Goal: Transaction & Acquisition: Purchase product/service

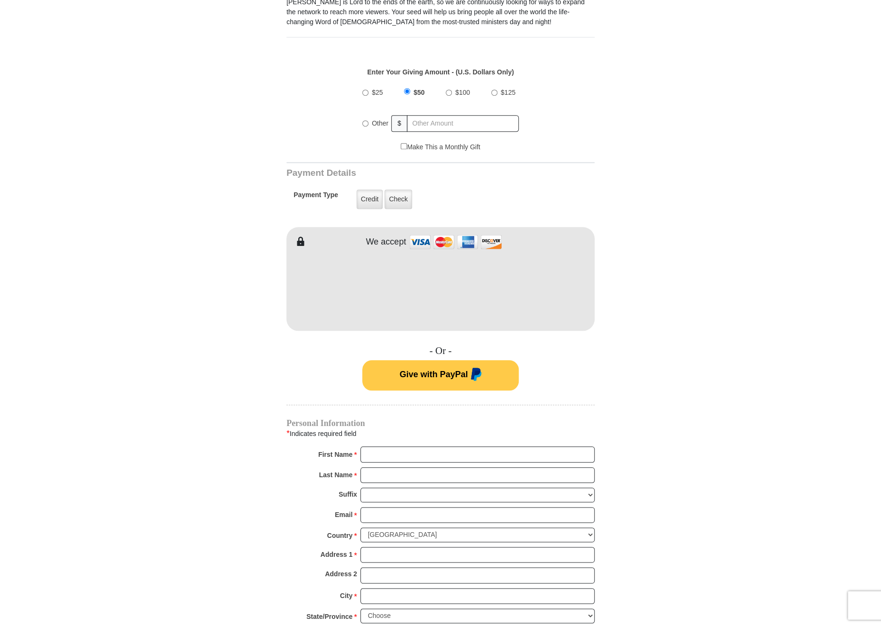
scroll to position [335, 0]
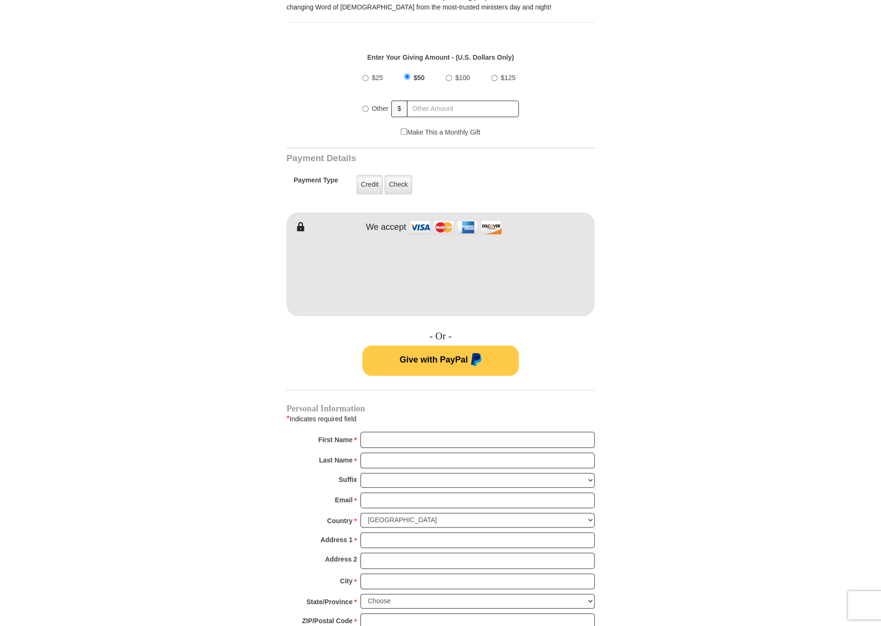
click at [365, 106] on input "Other" at bounding box center [365, 109] width 6 height 6
radio input "true"
type input "30.00"
click at [375, 178] on label "Credit" at bounding box center [370, 184] width 26 height 19
click at [0, 0] on input "Credit" at bounding box center [0, 0] width 0 height 0
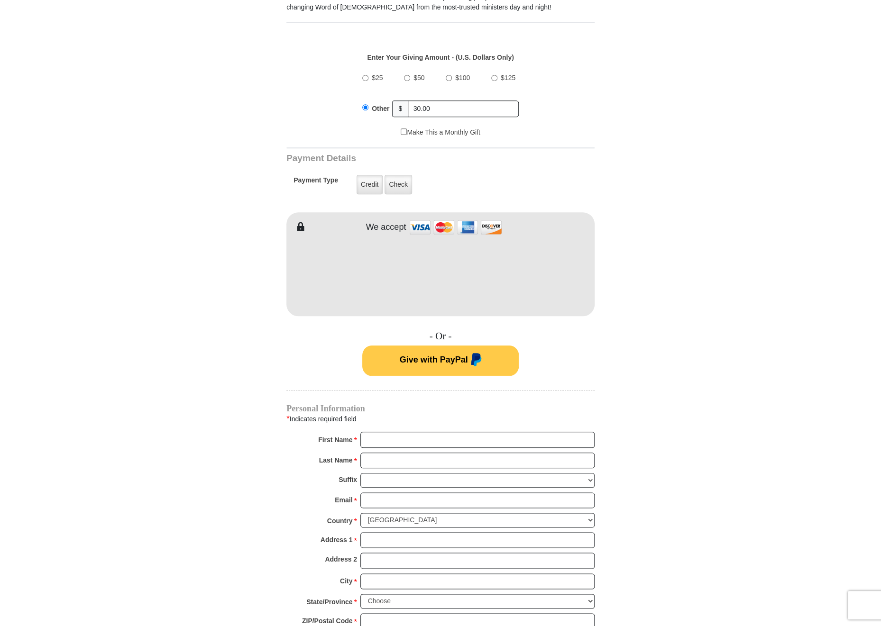
click at [530, 422] on div "Personal Information * Indicates required field First Name * Please enter First…" at bounding box center [440, 532] width 308 height 254
click at [524, 432] on input "First Name *" at bounding box center [477, 440] width 234 height 16
type input "[PERSON_NAME] & M. [PERSON_NAME]"
type input "[PERSON_NAME]"
type input "[EMAIL_ADDRESS][DOMAIN_NAME]"
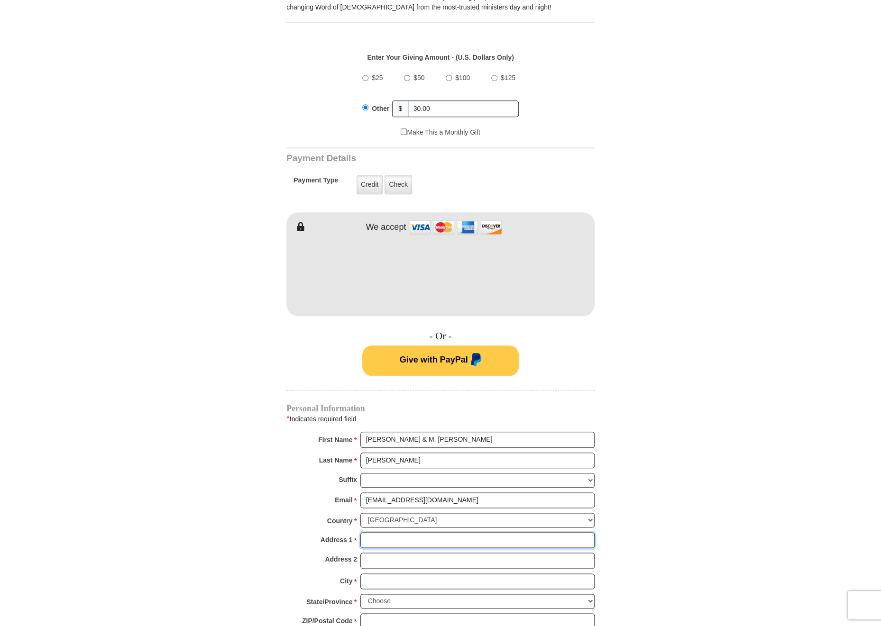
type input "P. O. Box 1443"
type input "Chula Vista"
select select "CA"
type input "91912"
type input "6196919155"
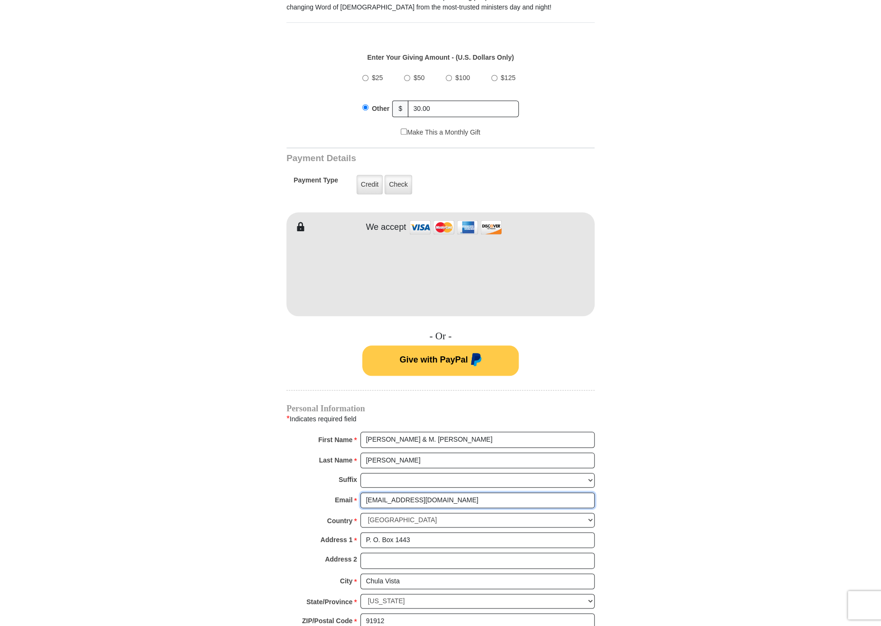
drag, startPoint x: 404, startPoint y: 487, endPoint x: 342, endPoint y: 487, distance: 62.6
click at [360, 493] on input "[EMAIL_ADDRESS][DOMAIN_NAME]" at bounding box center [477, 501] width 234 height 16
click at [382, 493] on input "[EMAIL_ADDRESS][DOMAIN_NAME]" at bounding box center [477, 501] width 234 height 16
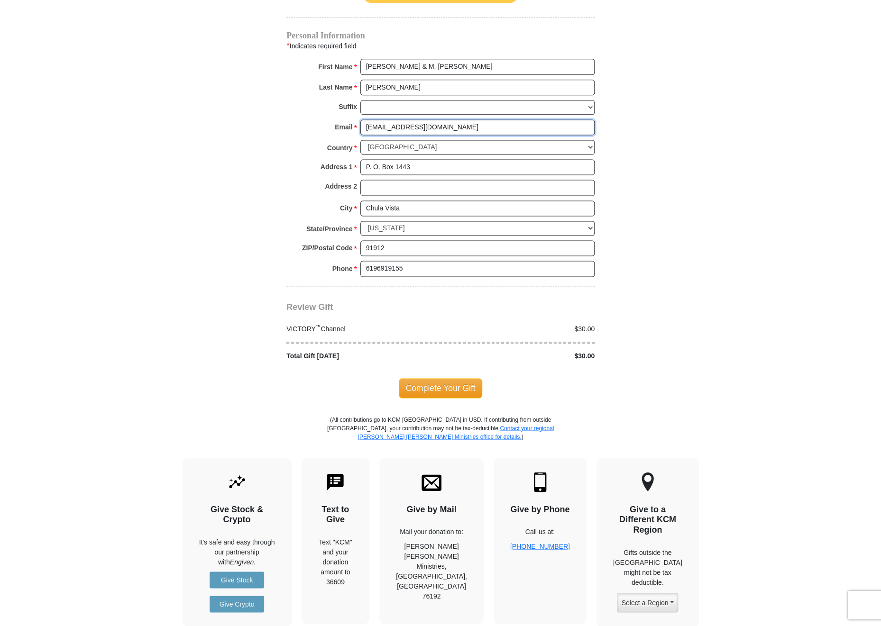
scroll to position [709, 0]
type input "[EMAIL_ADDRESS][DOMAIN_NAME]"
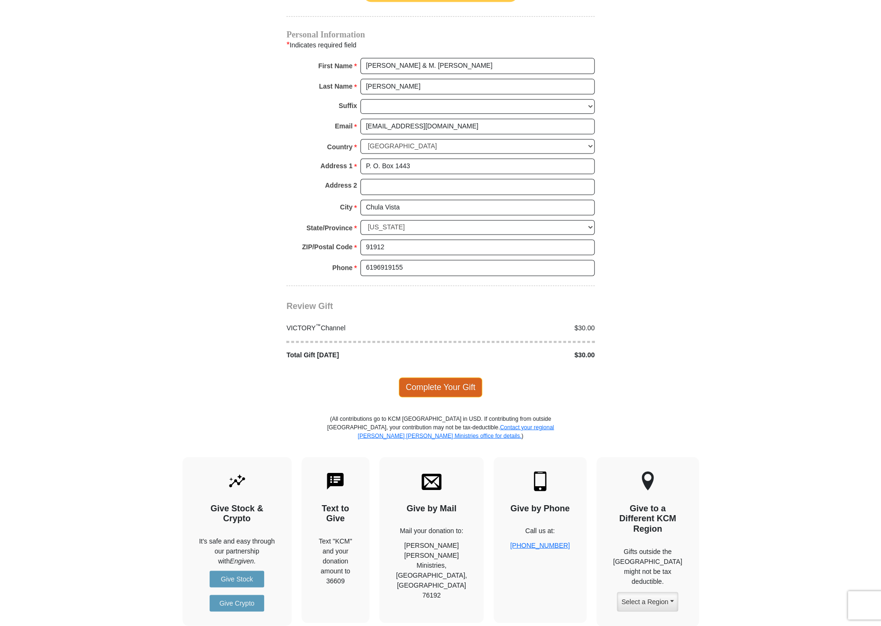
click at [435, 377] on span "Complete Your Gift" at bounding box center [441, 387] width 84 height 20
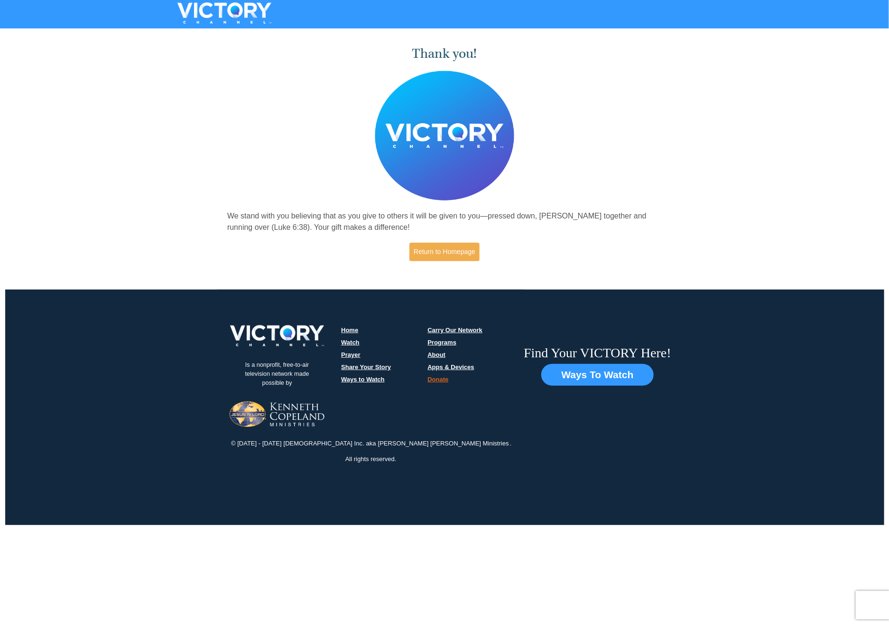
click at [437, 378] on link "Donate" at bounding box center [437, 379] width 21 height 7
